Goal: Information Seeking & Learning: Learn about a topic

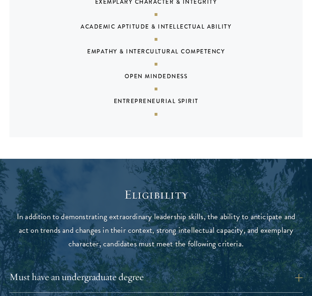
scroll to position [937, 0]
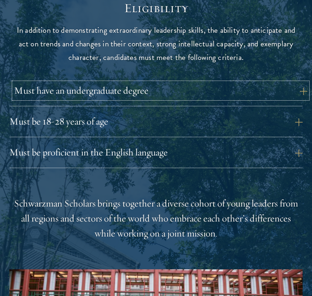
click at [244, 87] on button "Must have an undergraduate degree" at bounding box center [160, 90] width 293 height 15
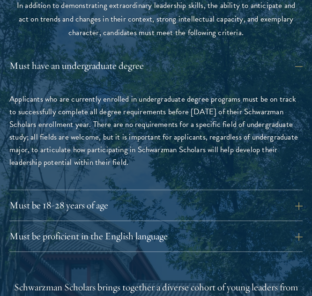
scroll to position [984, 0]
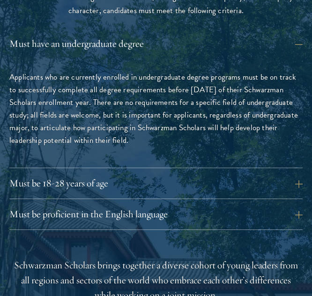
click at [102, 172] on div "Must have an undergraduate degree Applicants who are currently enrolled in unde…" at bounding box center [155, 133] width 293 height 194
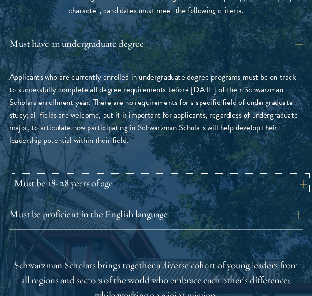
click at [102, 178] on button "Must be 18-28 years of age" at bounding box center [160, 183] width 293 height 15
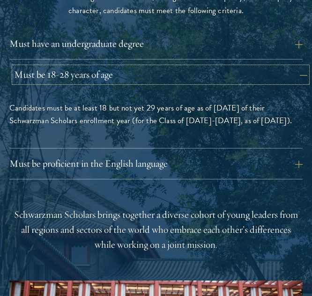
click at [159, 71] on button "Must be 18-28 years of age" at bounding box center [160, 74] width 293 height 15
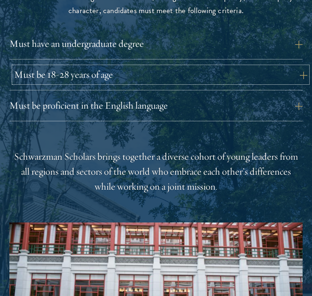
click at [192, 70] on button "Must be 18-28 years of age" at bounding box center [160, 74] width 293 height 15
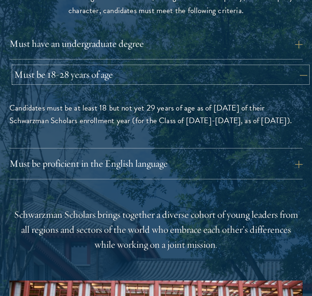
click at [205, 75] on button "Must be 18-28 years of age" at bounding box center [160, 74] width 293 height 15
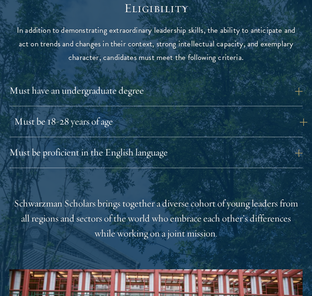
scroll to position [844, 0]
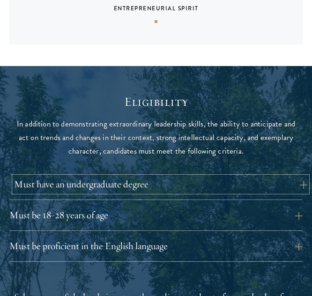
click at [181, 188] on button "Must have an undergraduate degree" at bounding box center [160, 184] width 293 height 15
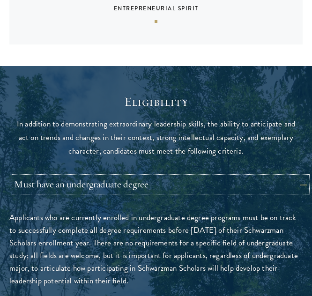
click at [181, 188] on button "Must have an undergraduate degree" at bounding box center [160, 184] width 293 height 15
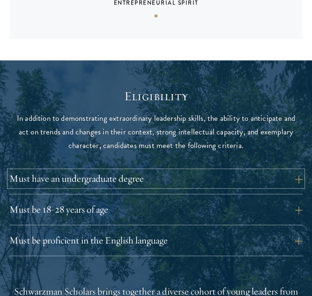
scroll to position [984, 0]
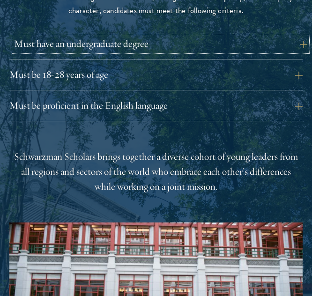
click at [178, 38] on button "Must have an undergraduate degree" at bounding box center [160, 43] width 293 height 15
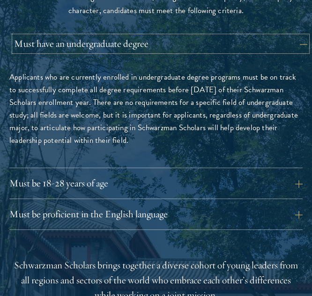
click at [178, 38] on button "Must have an undergraduate degree" at bounding box center [160, 43] width 293 height 15
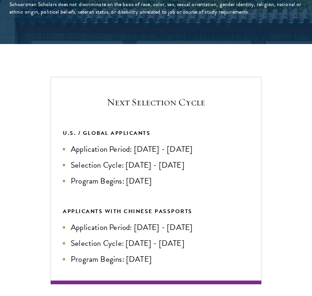
scroll to position [1406, 0]
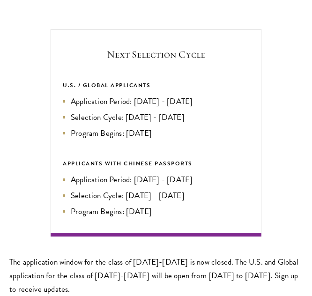
click at [169, 108] on ul "Application Period: [DATE] - [DATE] Selection Cycle: [DATE] - [DATE] Program Be…" at bounding box center [156, 117] width 187 height 45
